Goal: Find specific page/section: Find specific page/section

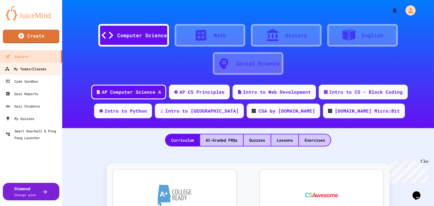
click at [8, 67] on icon at bounding box center [7, 69] width 5 height 5
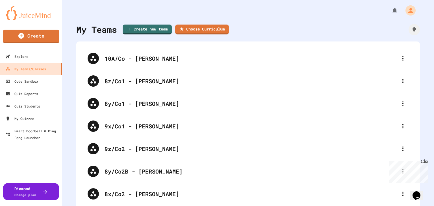
click at [69, 91] on div "My Teams Create new team Choose Curriculum 10A/Co - [PERSON_NAME] 8z/Co1 - [PER…" at bounding box center [247, 103] width 371 height 206
